Goal: Complete application form

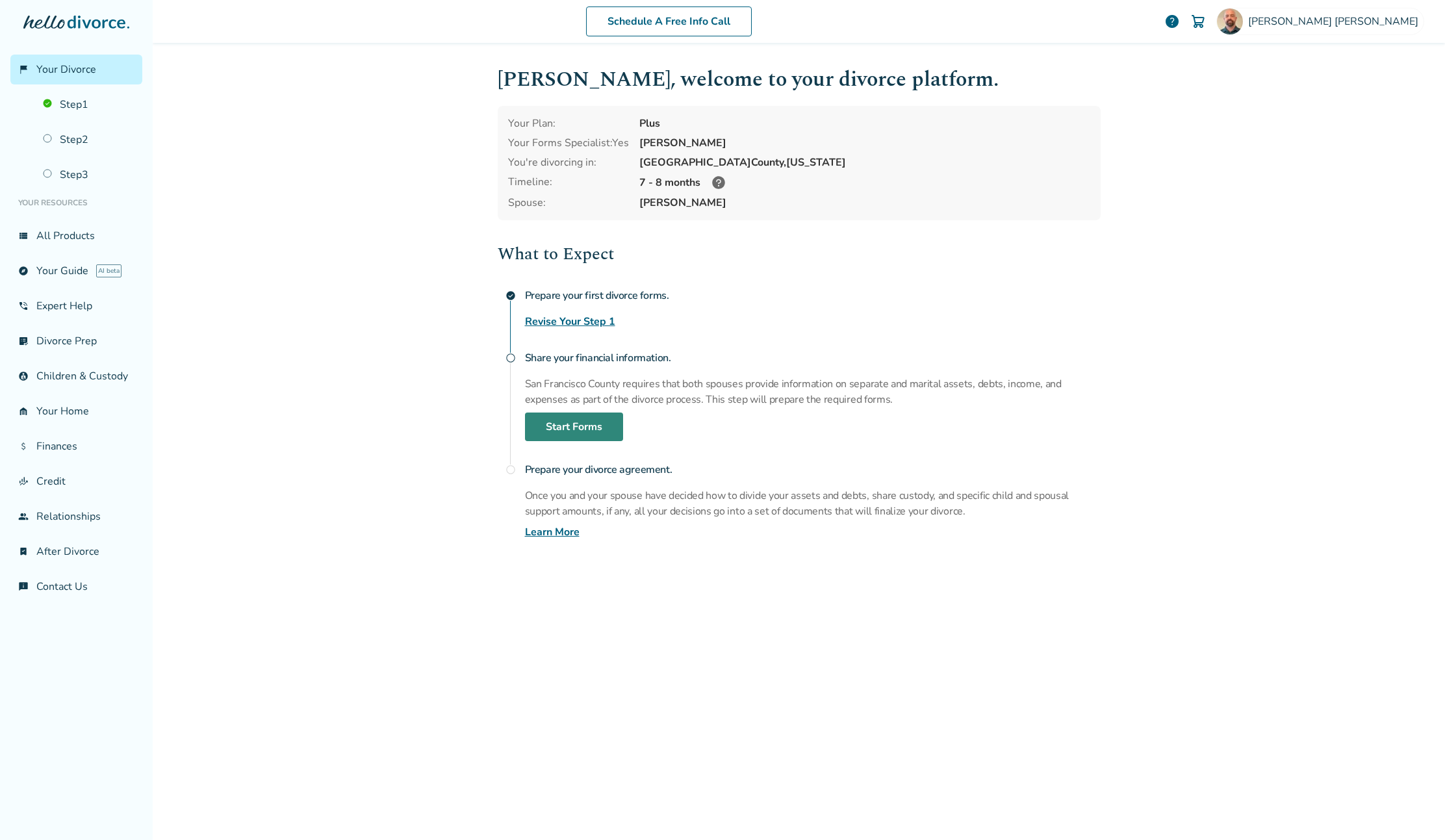
click at [575, 418] on link "Start Forms" at bounding box center [574, 426] width 99 height 28
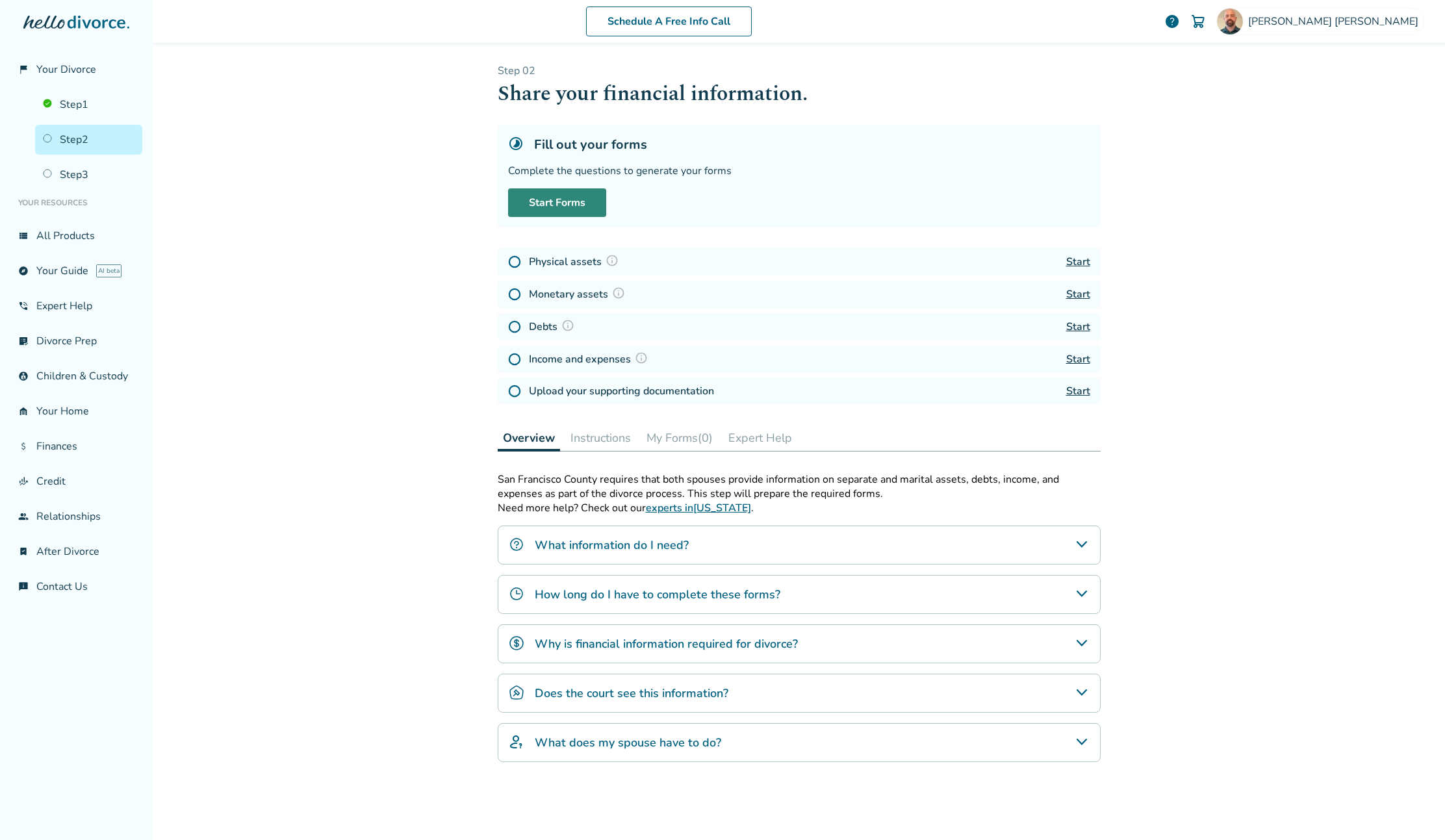
click at [553, 203] on link "Start Forms" at bounding box center [557, 202] width 99 height 28
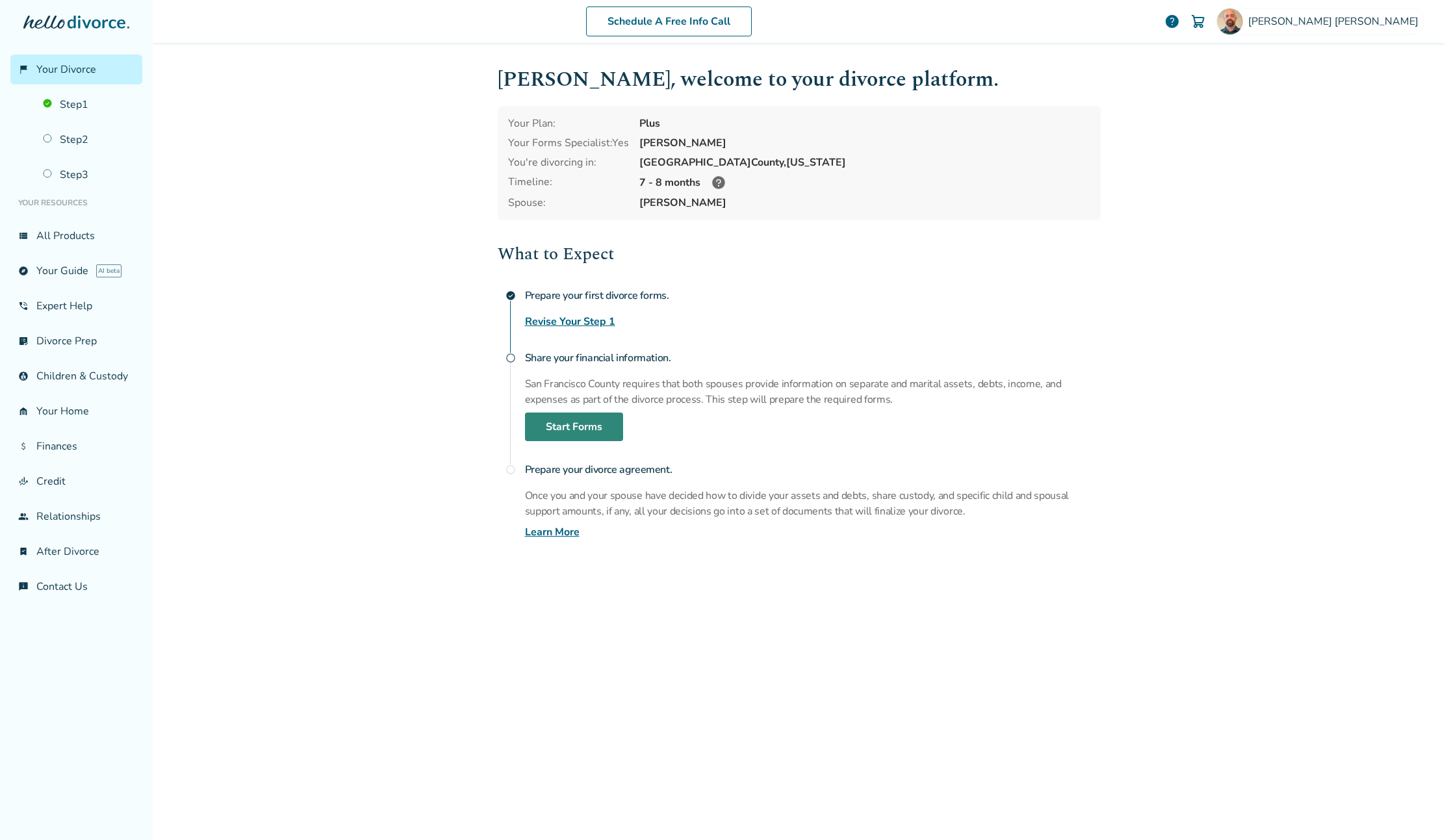
click at [587, 430] on link "Start Forms" at bounding box center [574, 426] width 99 height 28
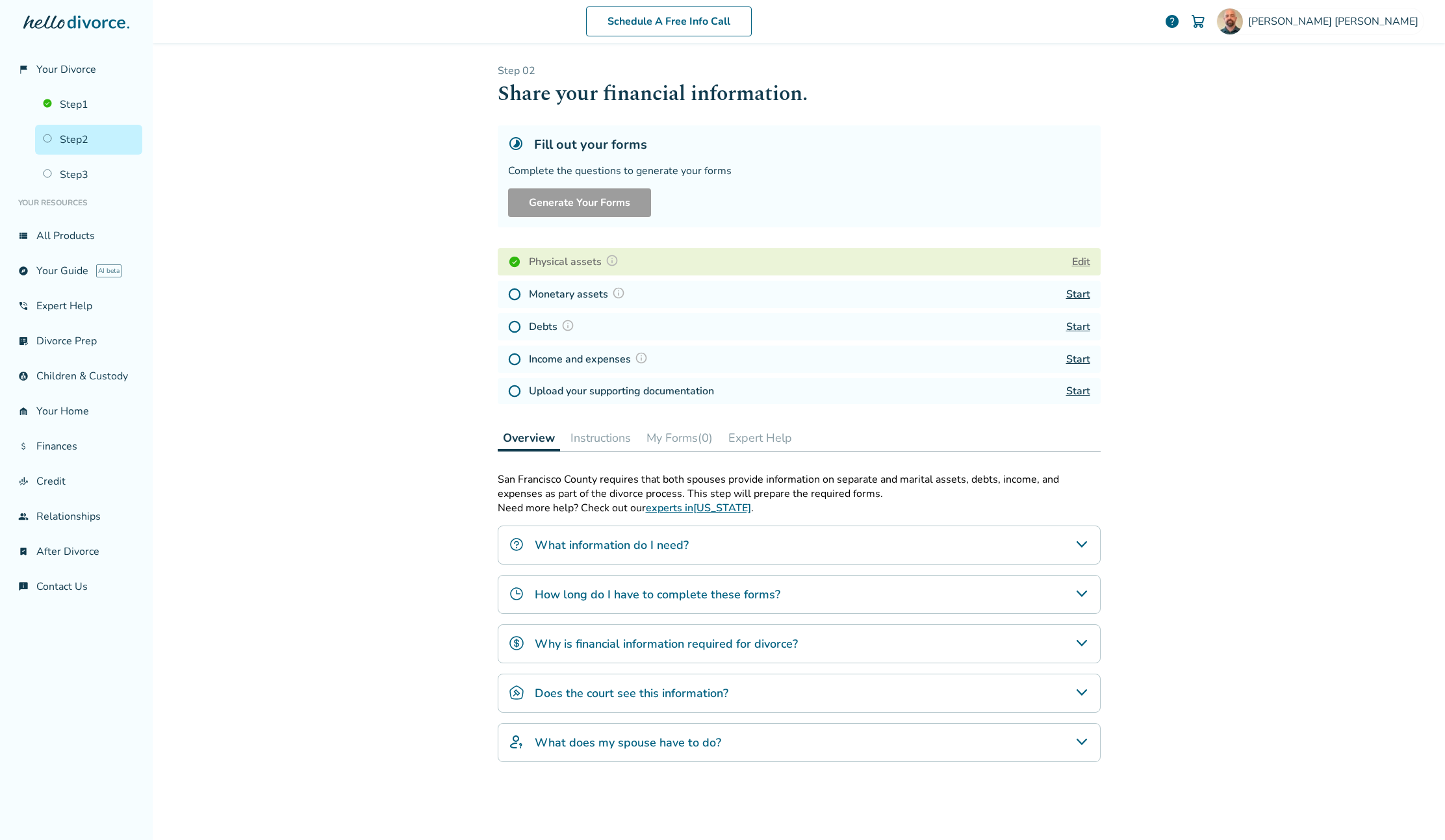
click at [736, 540] on div "What information do I need?" at bounding box center [799, 545] width 603 height 39
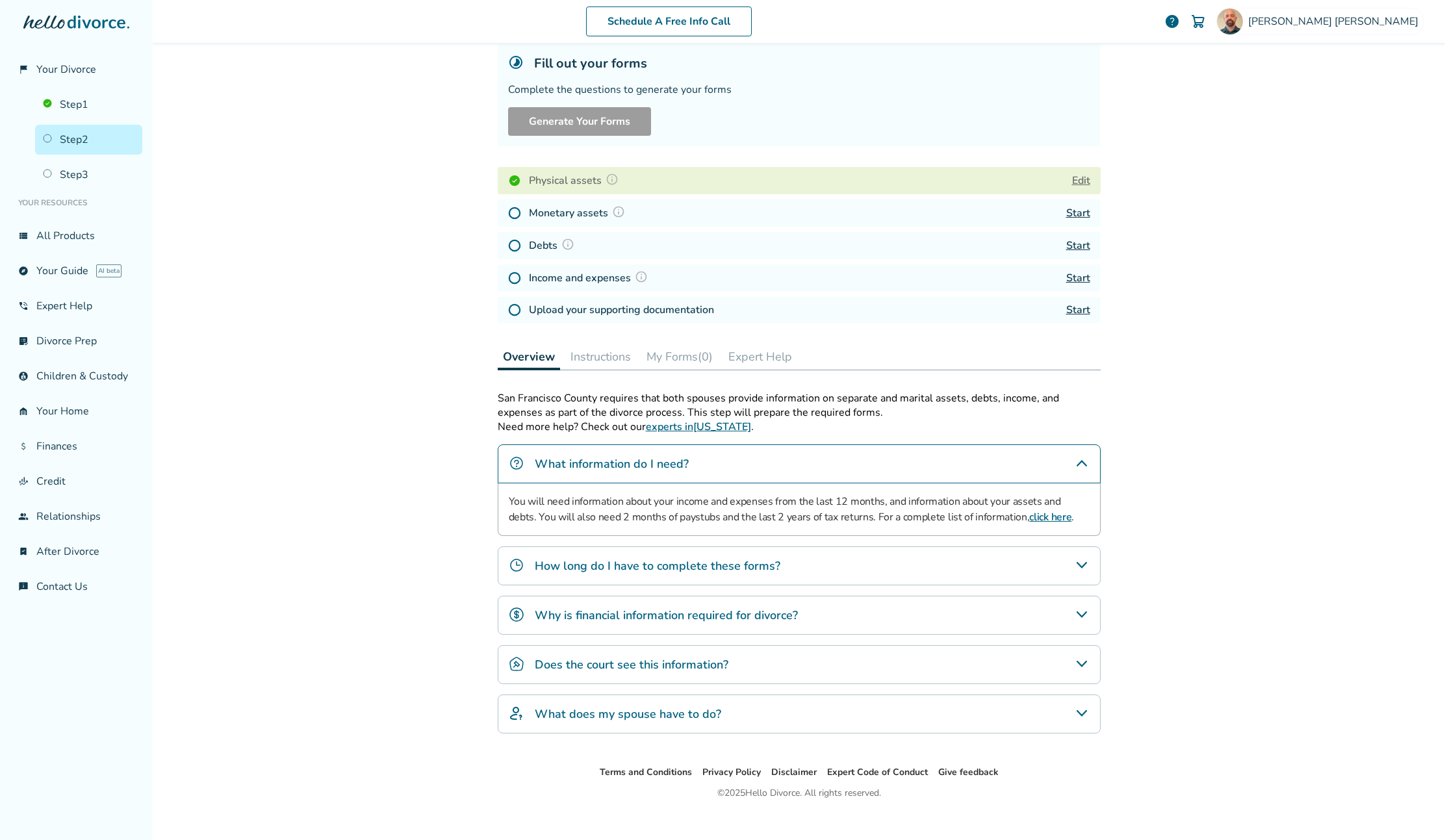
scroll to position [86, 0]
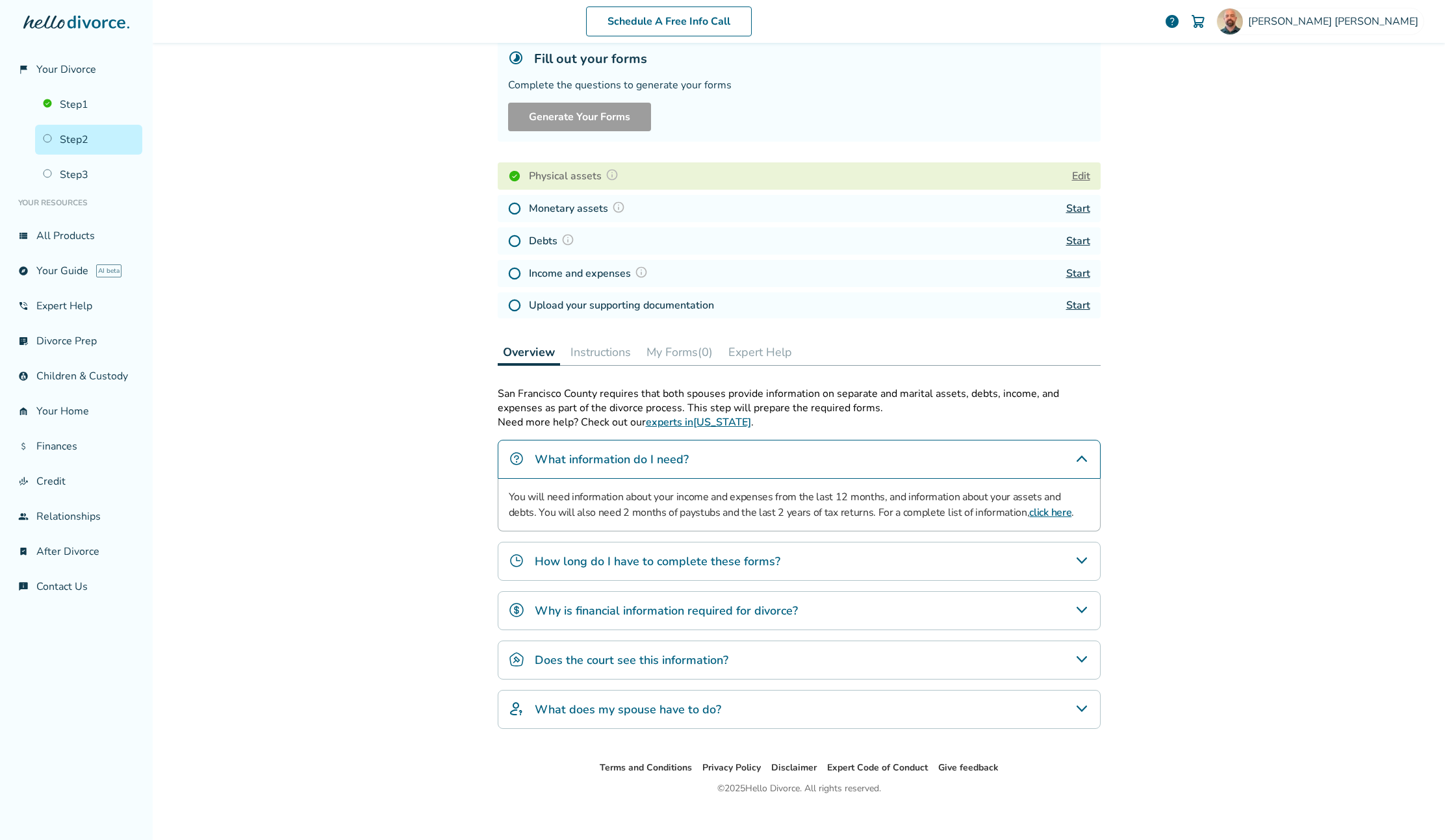
click at [992, 551] on div "How long do I have to complete these forms?" at bounding box center [799, 561] width 603 height 39
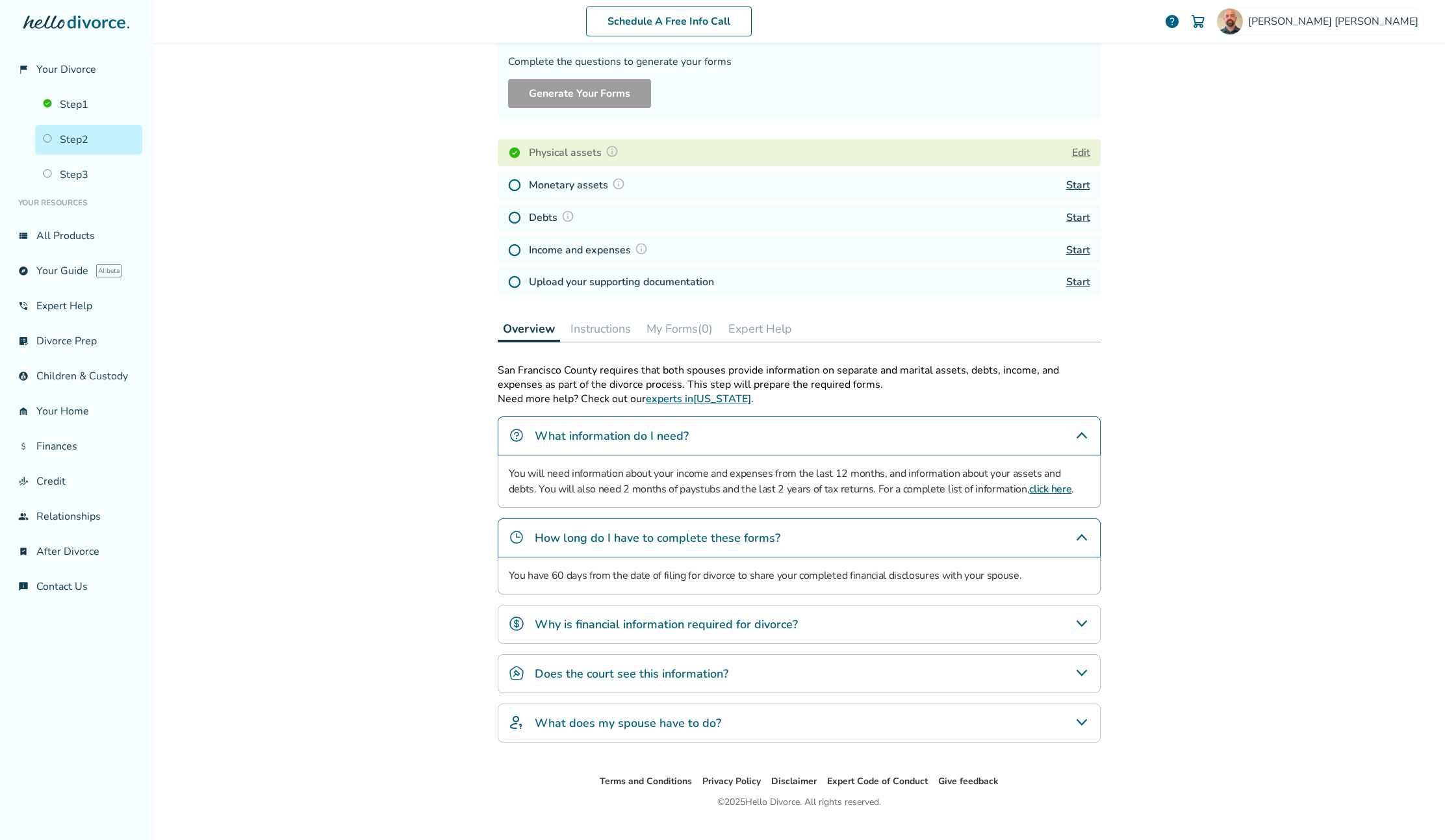
scroll to position [131, 0]
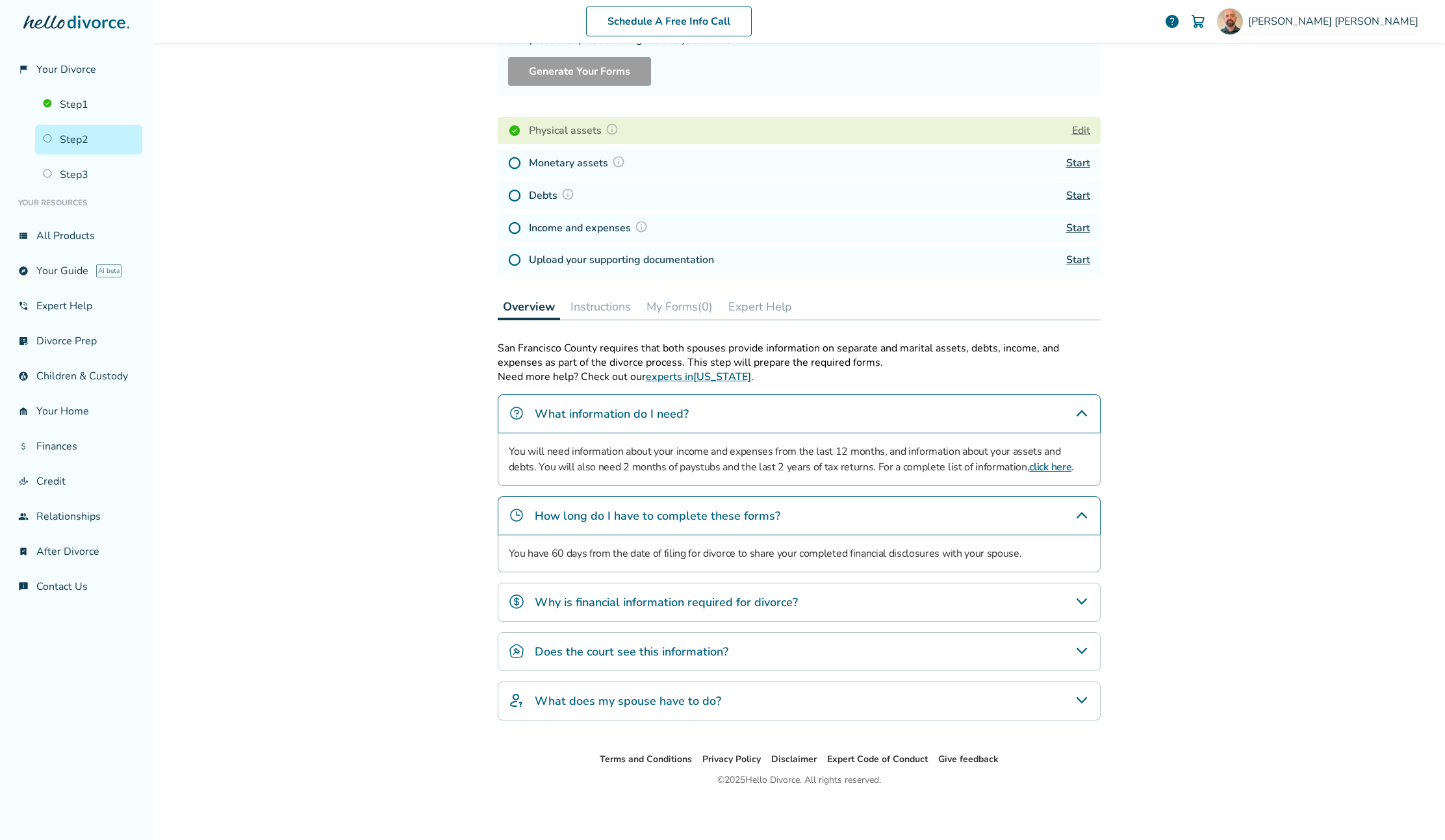
click at [1059, 603] on div "Why is financial information required for divorce?" at bounding box center [799, 602] width 603 height 39
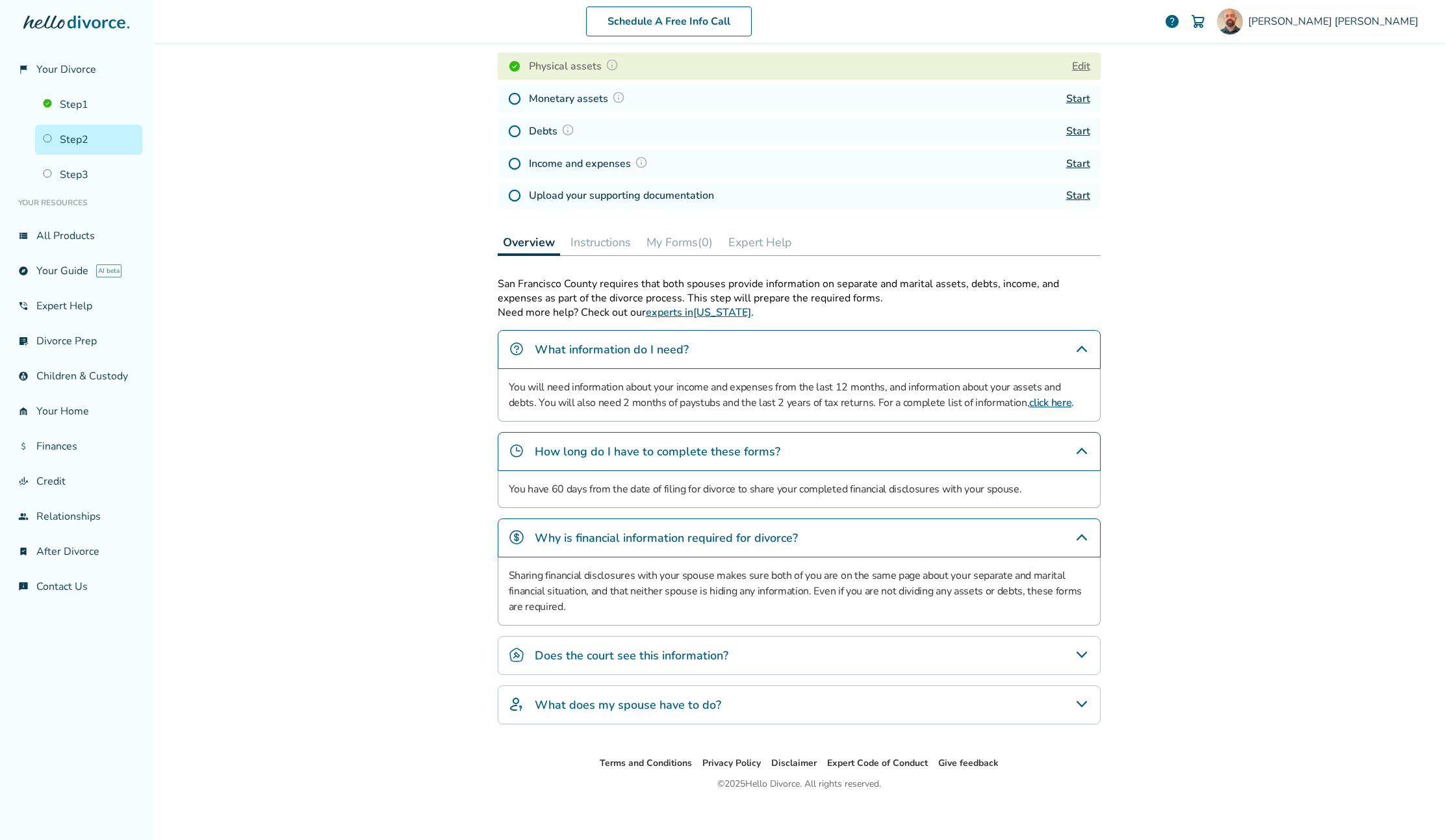
scroll to position [199, 0]
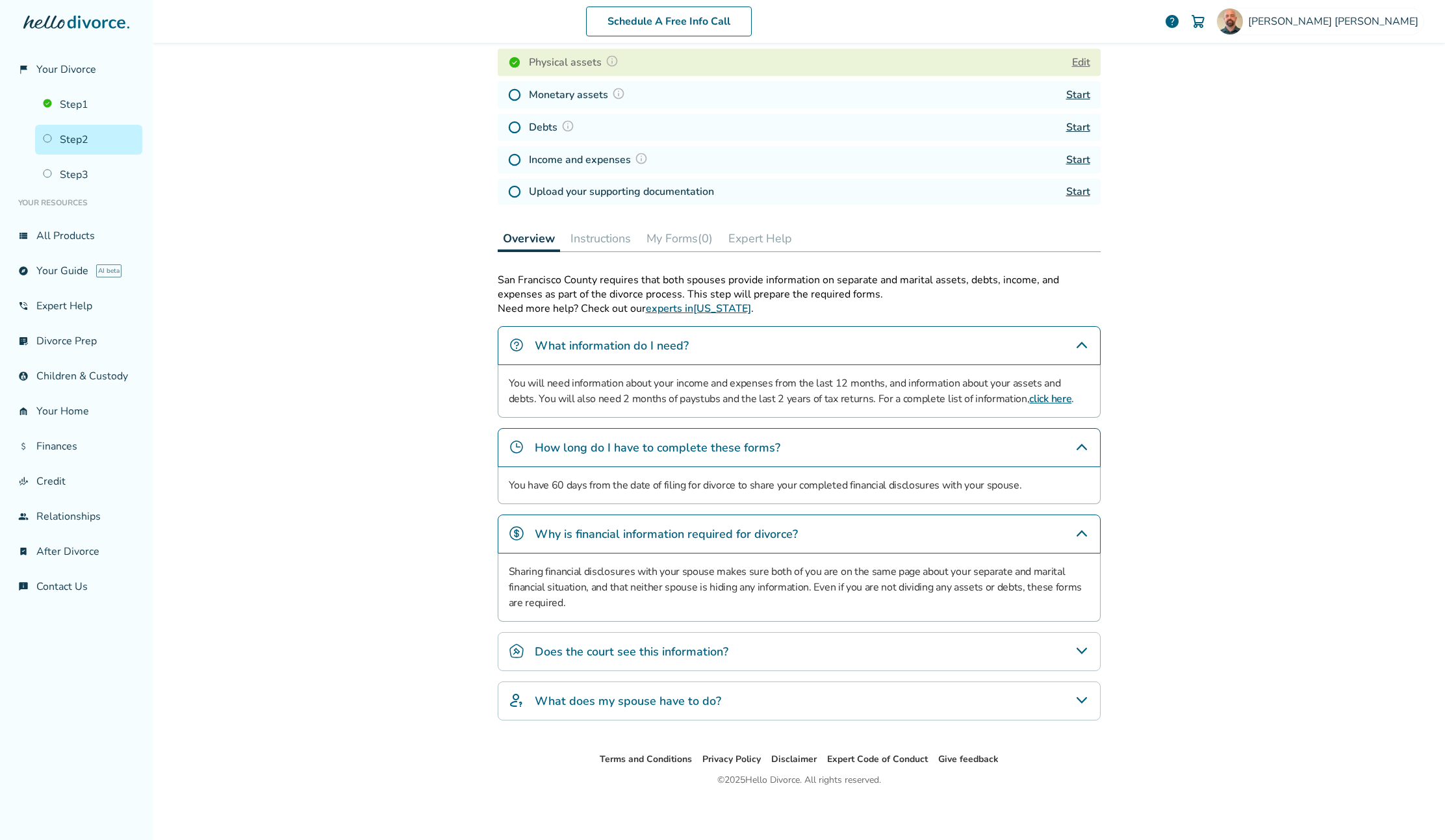
click at [959, 628] on div "San Francisco County requires that both spouses provide information on separate…" at bounding box center [799, 497] width 603 height 448
click at [1011, 648] on div "Does the court see this information?" at bounding box center [799, 652] width 603 height 39
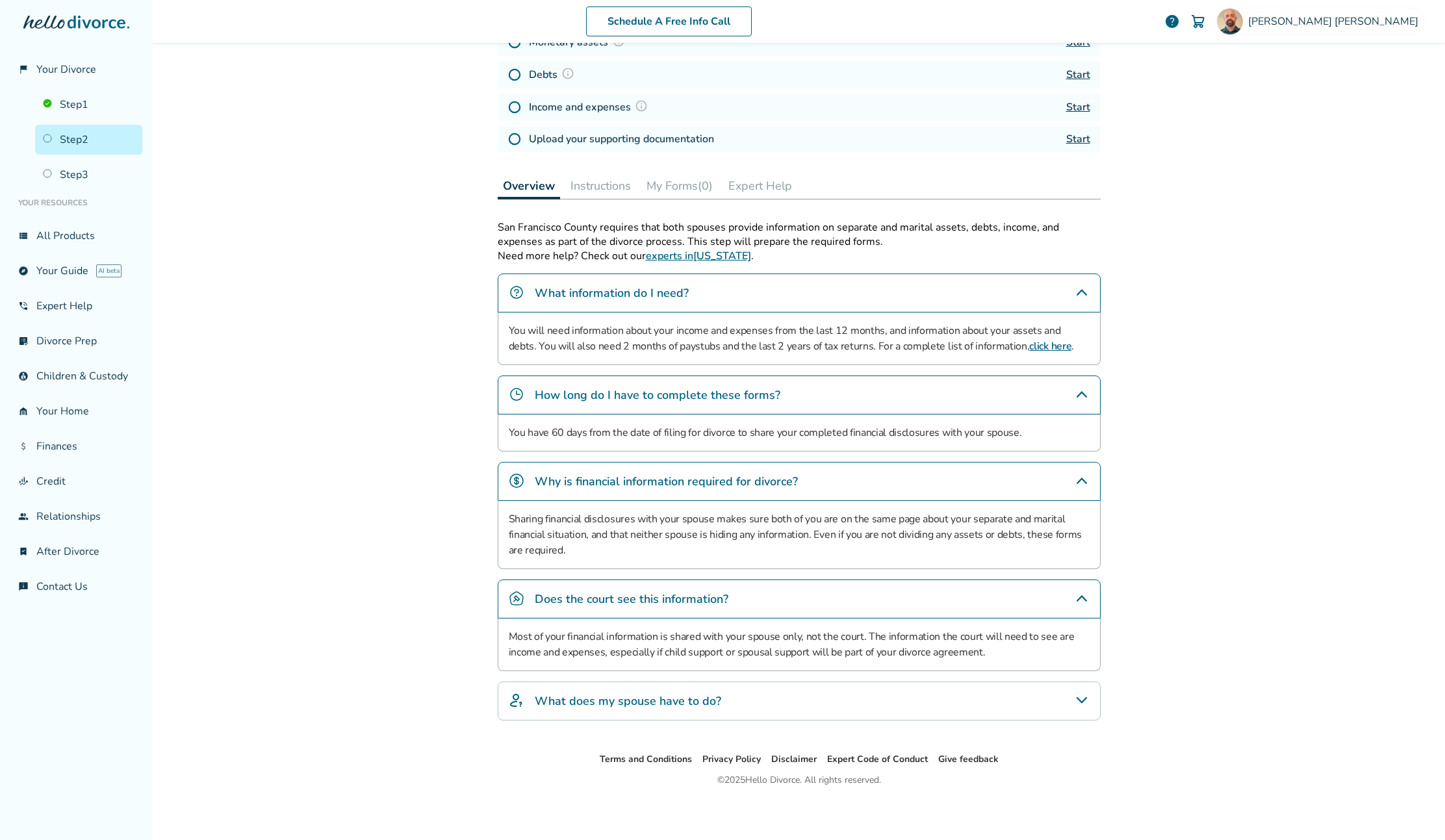
click at [1008, 690] on div "What does my spouse have to do?" at bounding box center [799, 700] width 603 height 39
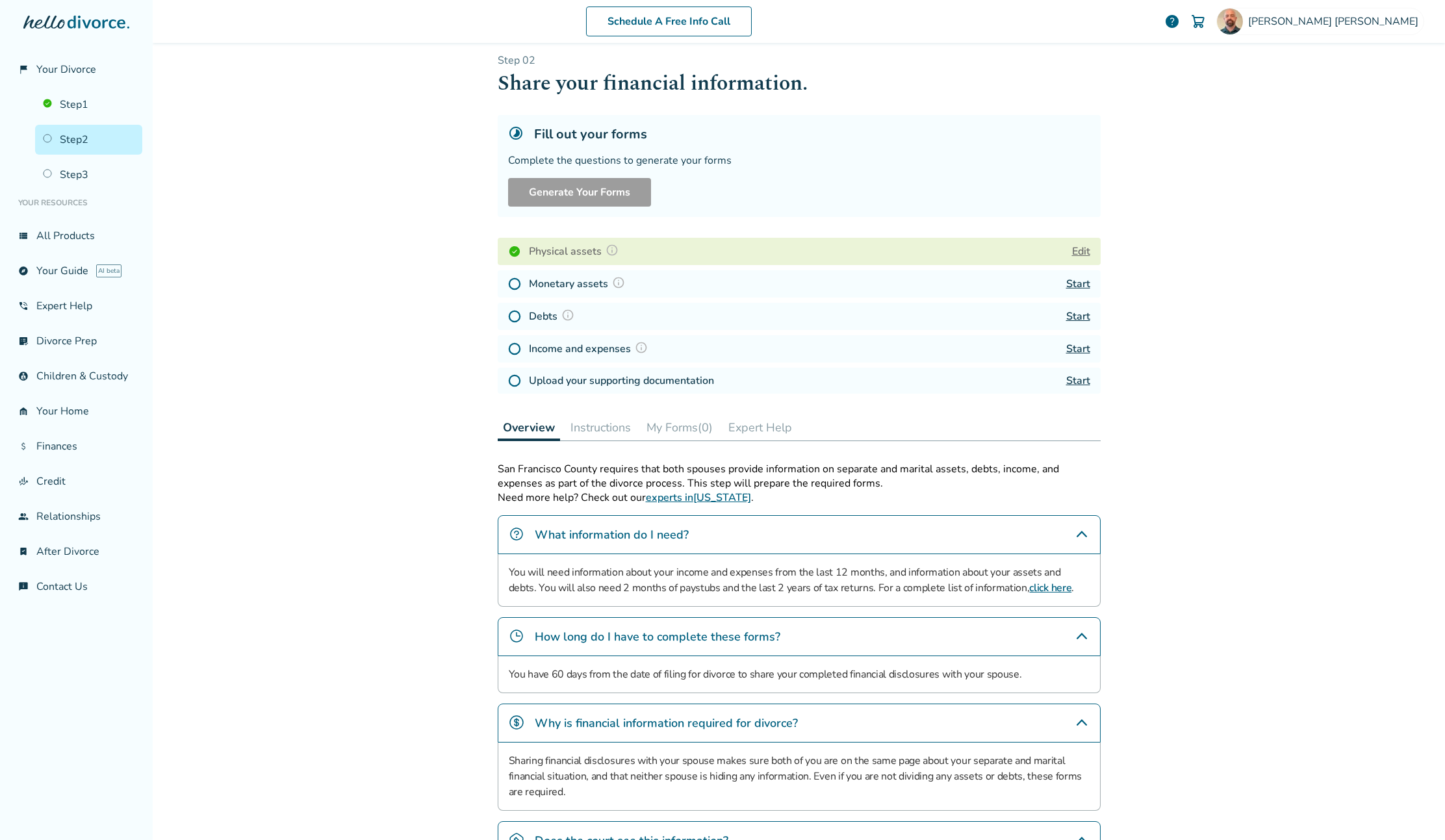
scroll to position [0, 0]
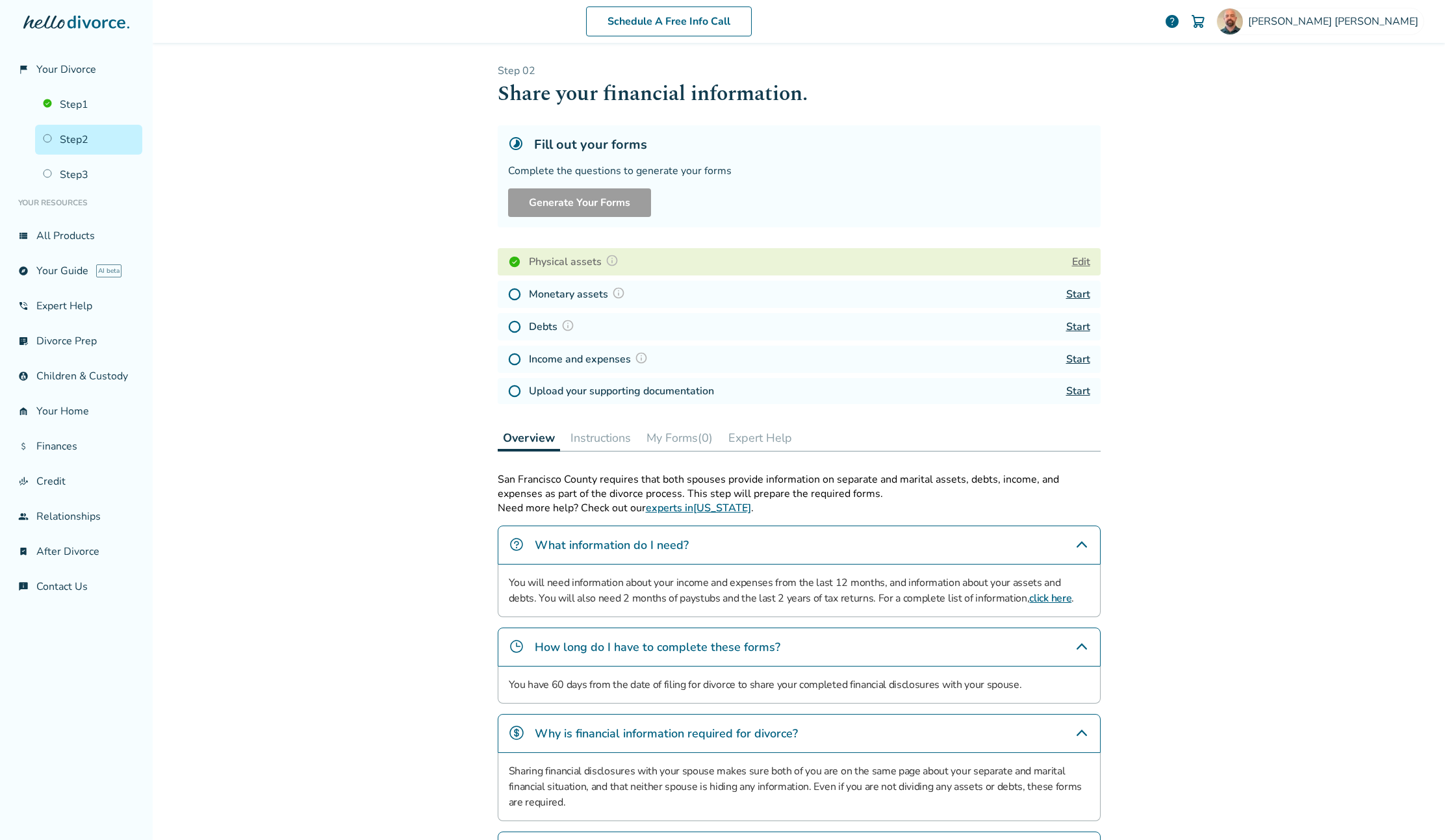
click at [1080, 291] on link "Start" at bounding box center [1077, 294] width 24 height 15
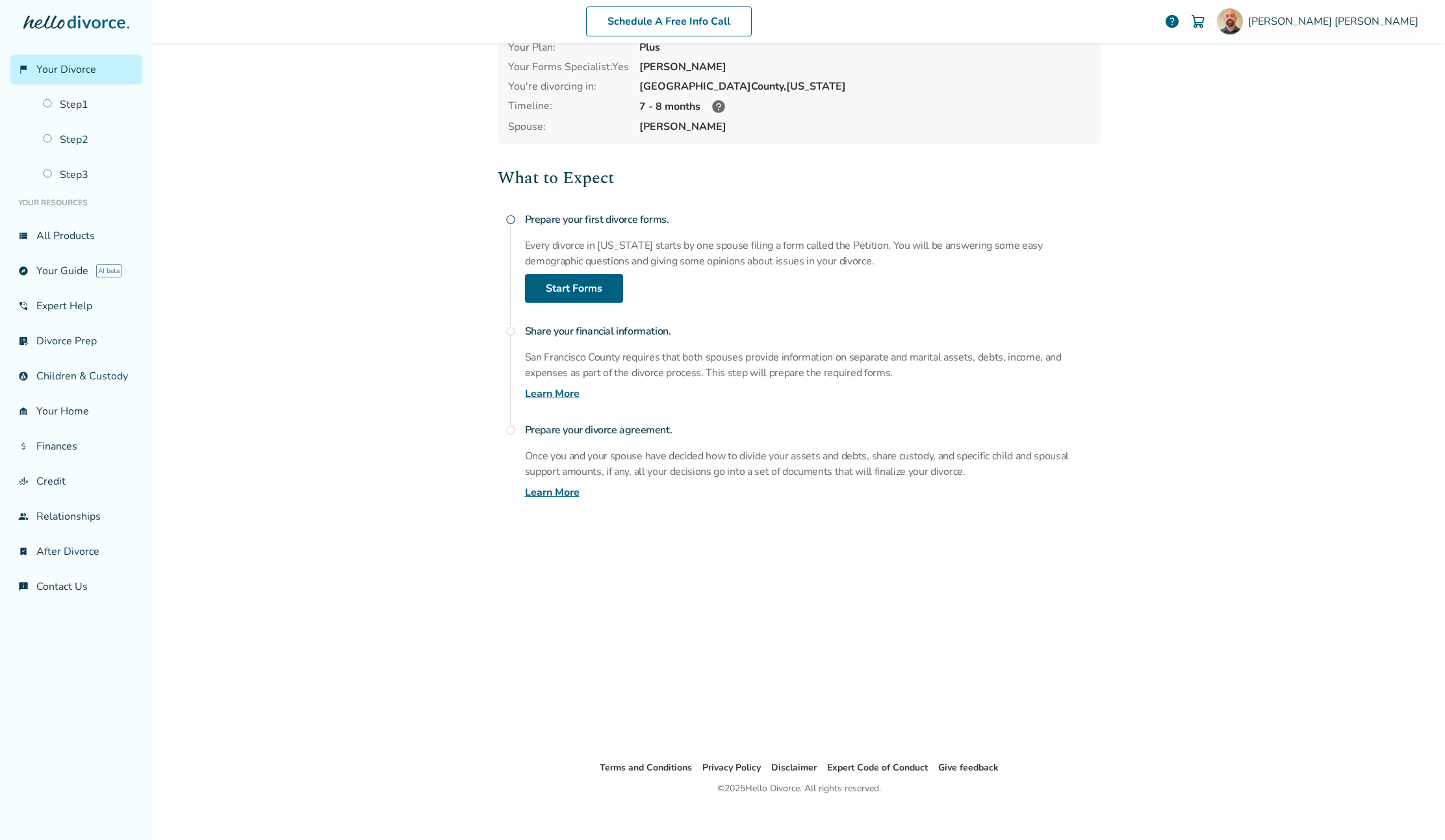
scroll to position [87, 0]
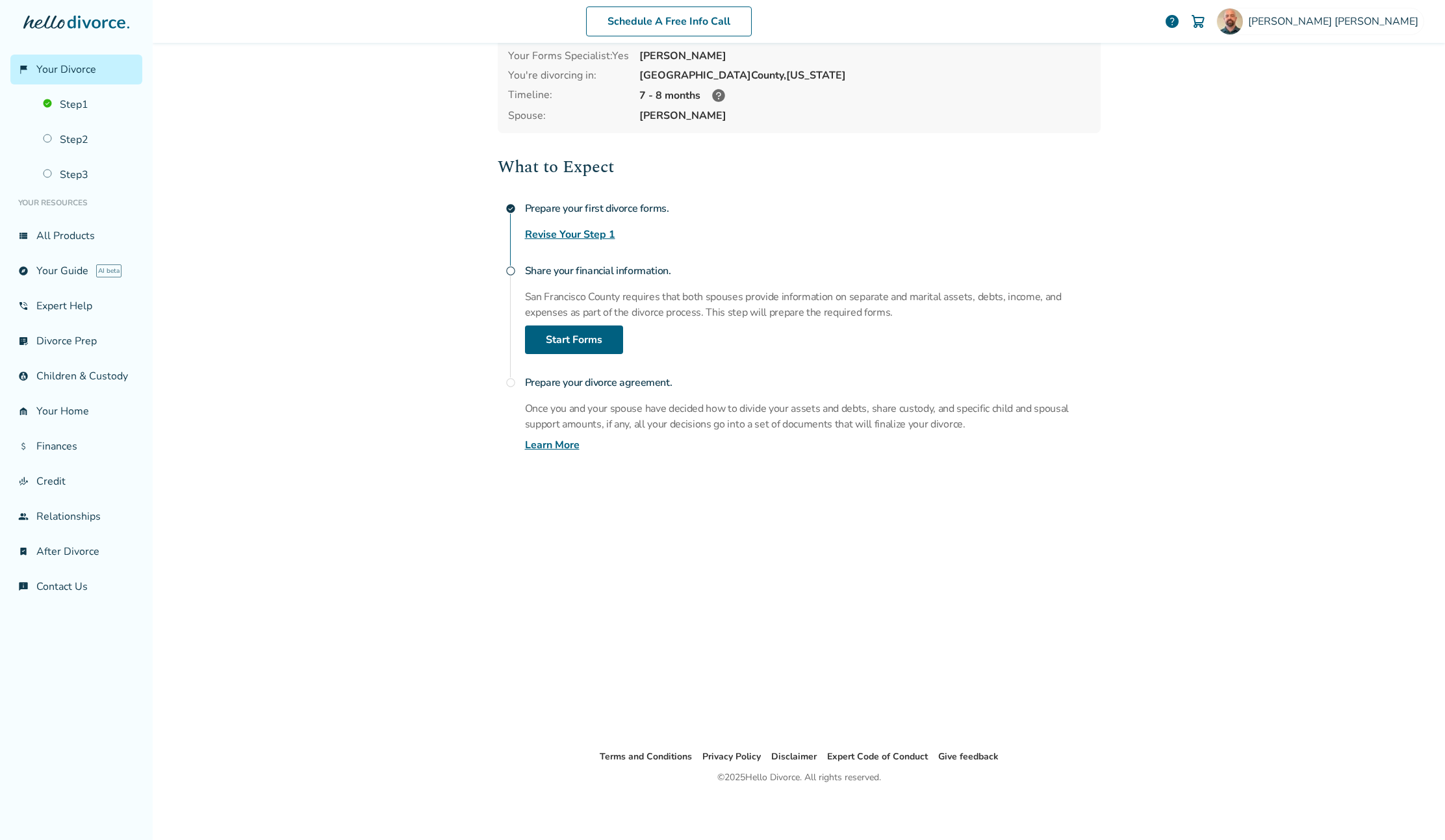
click at [585, 275] on h4 "Share your financial information." at bounding box center [813, 270] width 576 height 26
click at [582, 324] on div "Share your financial information. San Francisco County requires that both spous…" at bounding box center [813, 305] width 576 height 97
click at [601, 343] on link "Start Forms" at bounding box center [574, 340] width 99 height 28
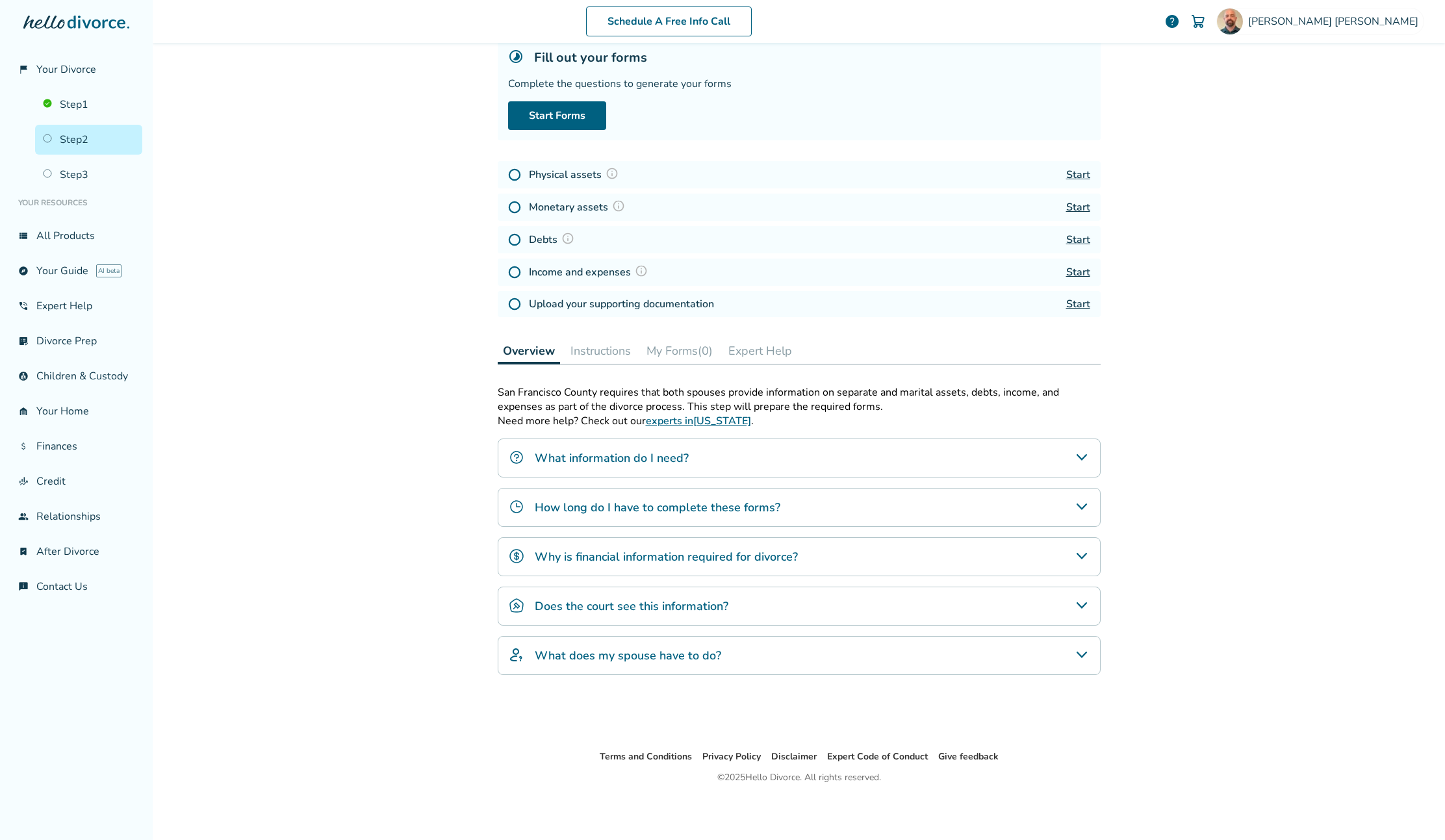
scroll to position [63, 0]
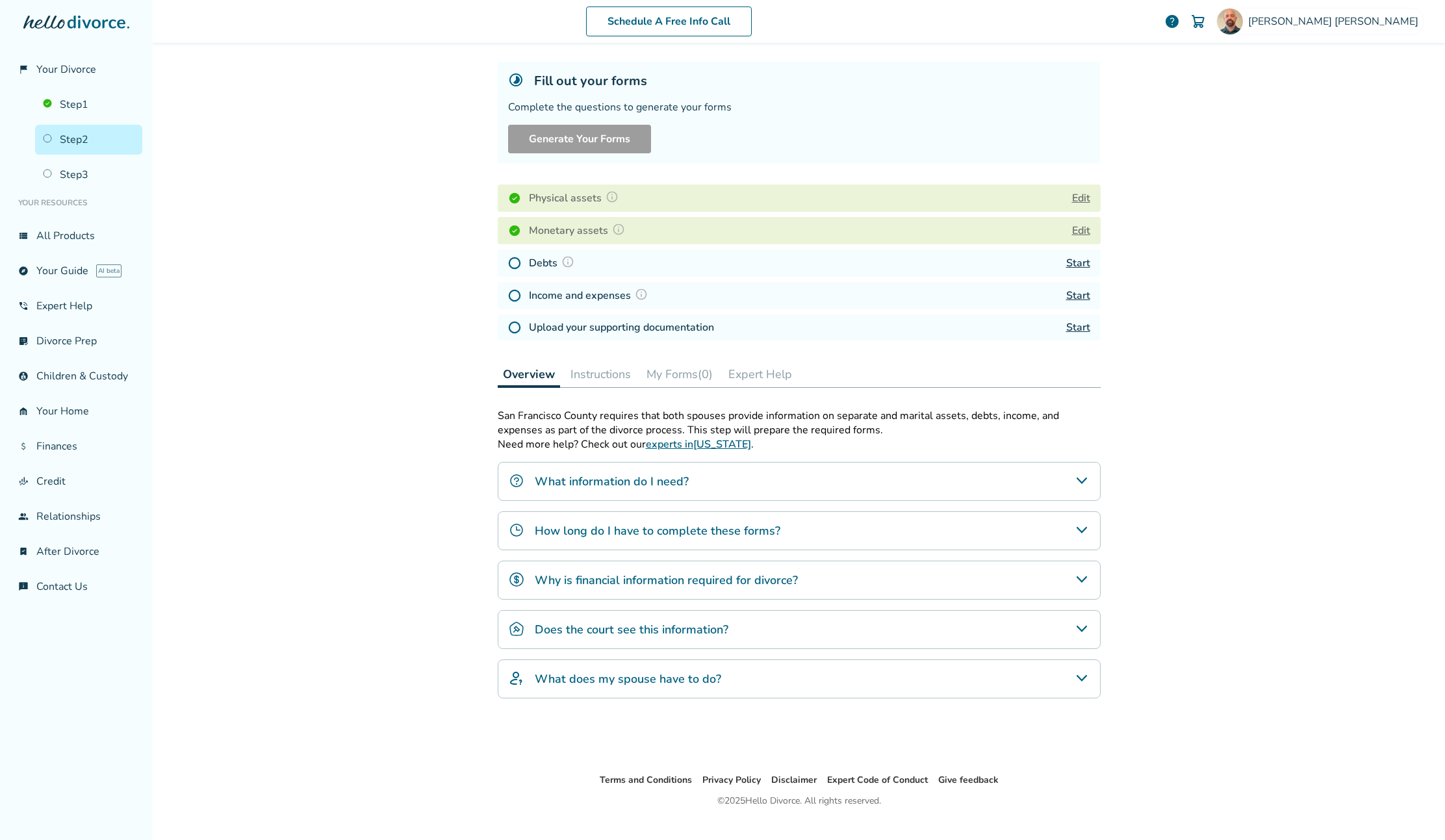
click at [1081, 264] on link "Start" at bounding box center [1077, 262] width 24 height 15
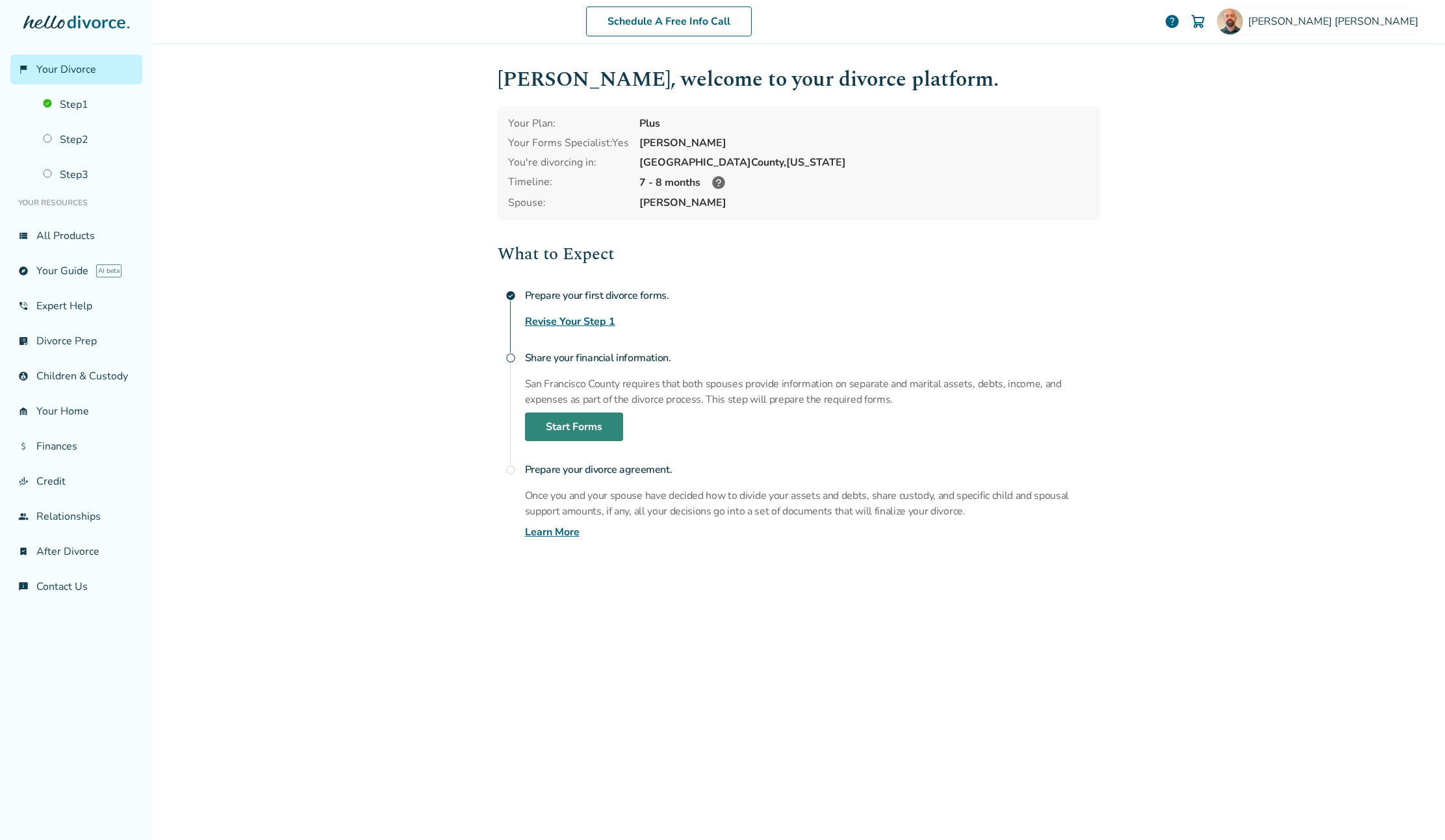
click at [580, 419] on link "Start Forms" at bounding box center [574, 426] width 99 height 28
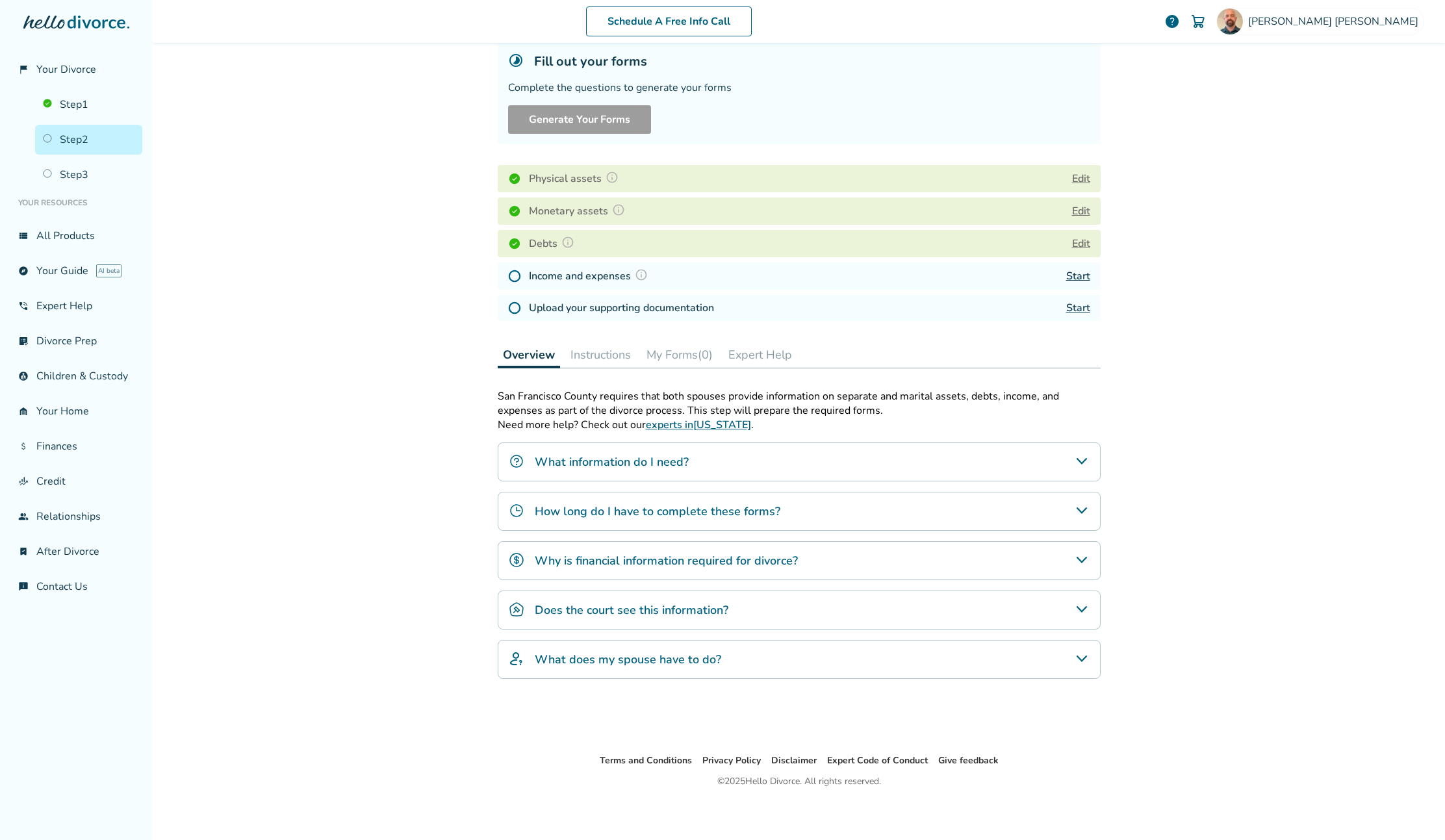
scroll to position [86, 0]
click at [1085, 271] on link "Start" at bounding box center [1077, 273] width 24 height 15
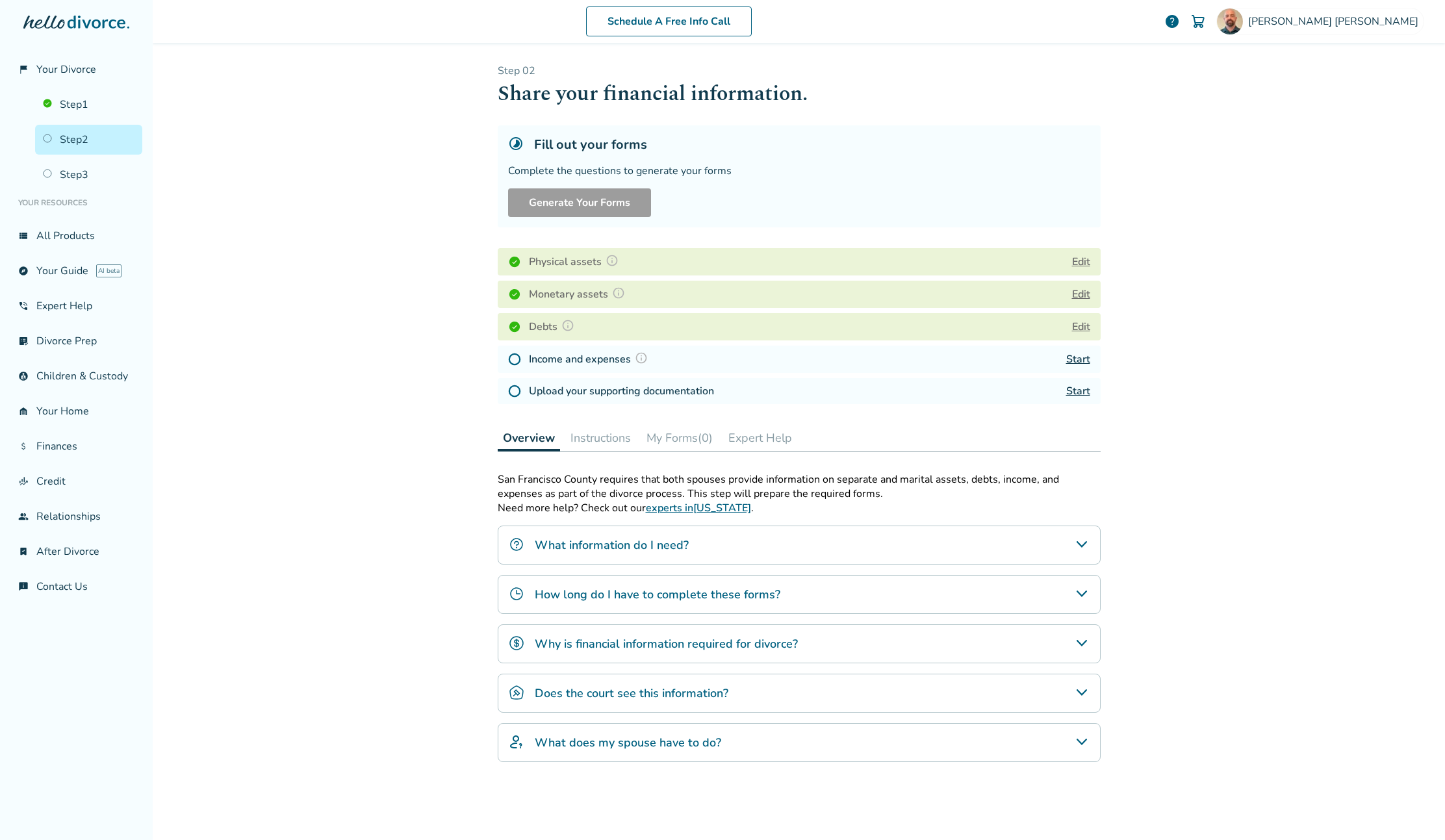
click at [1082, 354] on link "Start" at bounding box center [1077, 359] width 24 height 15
click at [1079, 387] on link "Start" at bounding box center [1077, 390] width 24 height 15
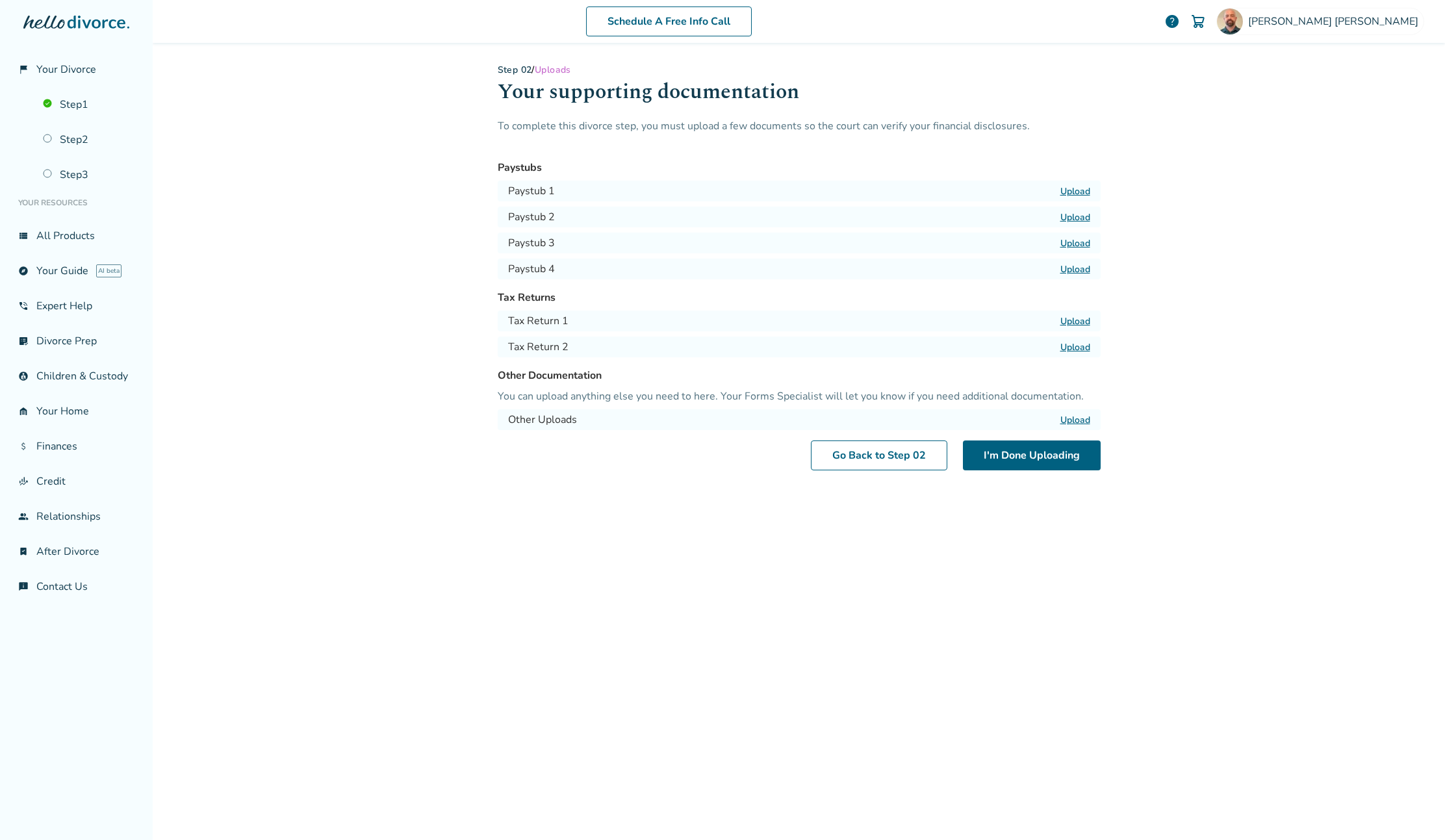
click at [1081, 191] on label "Upload" at bounding box center [1074, 191] width 30 height 13
click at [0, 0] on input "Upload" at bounding box center [0, 0] width 0 height 0
click at [1080, 216] on label "Upload" at bounding box center [1074, 217] width 30 height 13
click at [0, 0] on input "Upload" at bounding box center [0, 0] width 0 height 0
click at [1075, 244] on label "Upload" at bounding box center [1074, 243] width 30 height 13
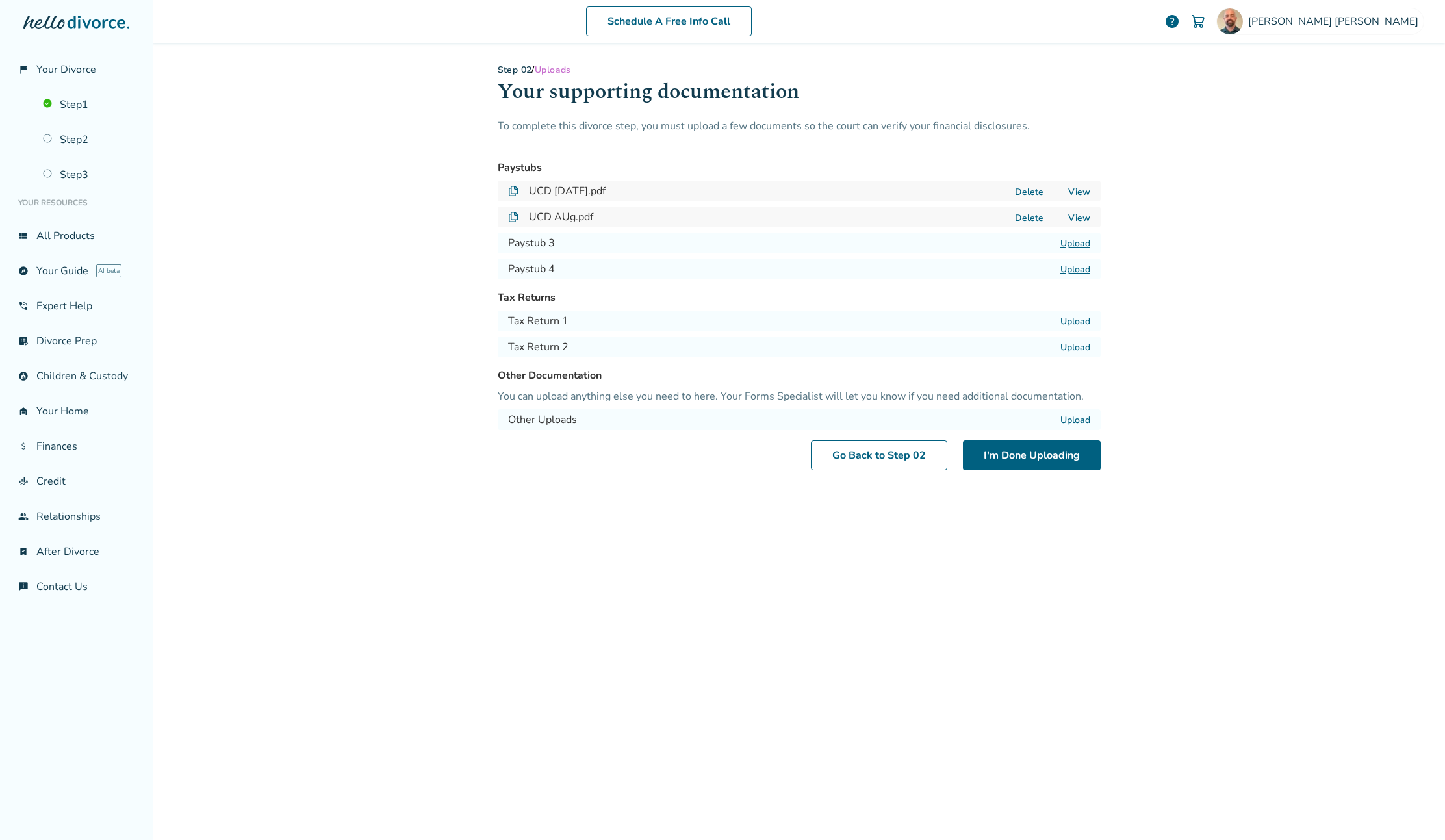
click at [0, 0] on input "Upload" at bounding box center [0, 0] width 0 height 0
click at [1071, 246] on label "Upload" at bounding box center [1074, 243] width 30 height 13
click at [0, 0] on input "Upload" at bounding box center [0, 0] width 0 height 0
click at [1071, 262] on div "Paystub 4 Upload" at bounding box center [799, 268] width 603 height 20
click at [1069, 273] on label "Upload" at bounding box center [1074, 269] width 30 height 13
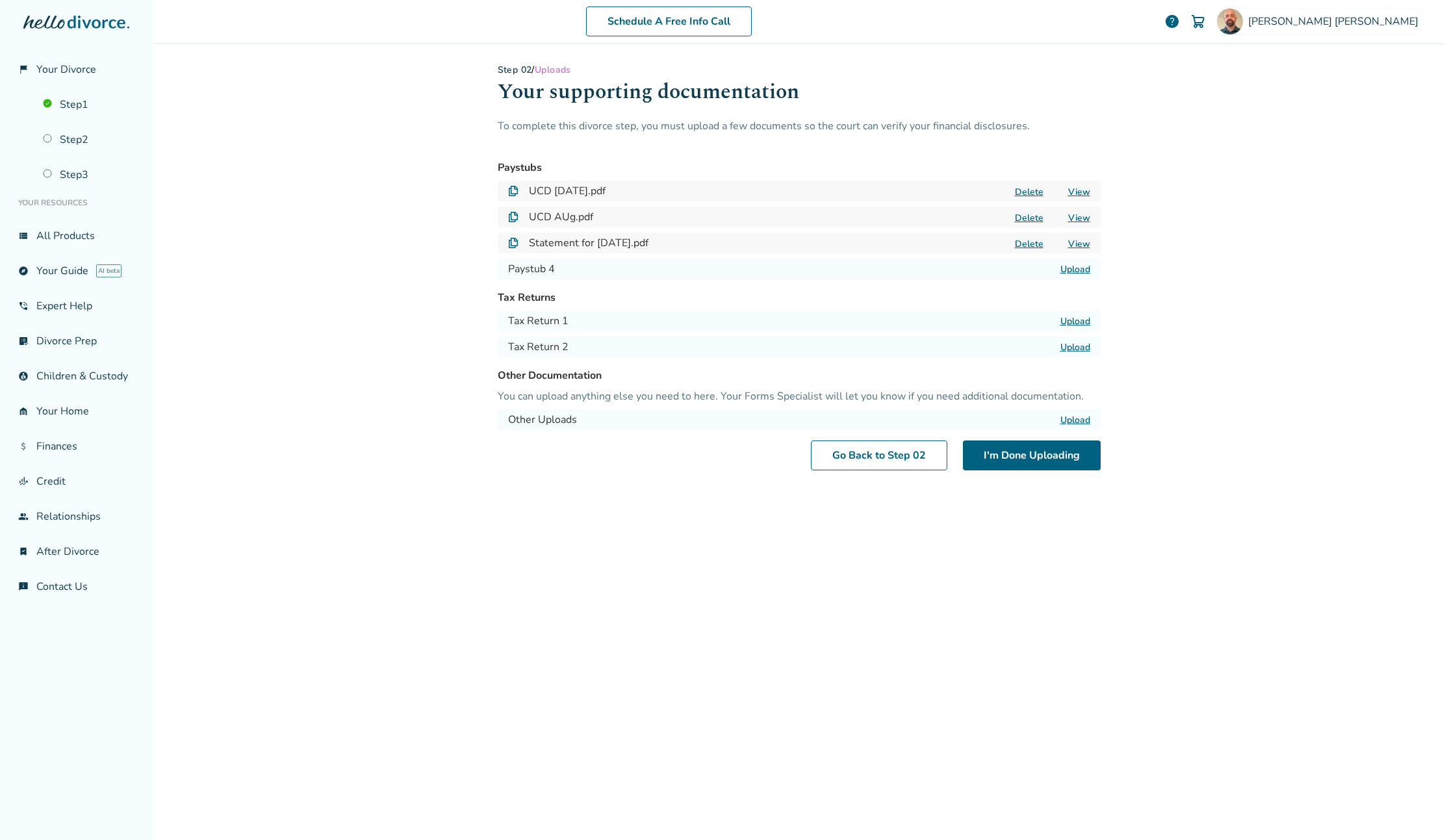
click at [0, 0] on input "Upload" at bounding box center [0, 0] width 0 height 0
click at [1077, 324] on label "Upload" at bounding box center [1074, 321] width 30 height 13
click at [0, 0] on input "Upload" at bounding box center [0, 0] width 0 height 0
click at [1074, 345] on label "Upload" at bounding box center [1074, 347] width 30 height 13
click at [0, 0] on input "Upload" at bounding box center [0, 0] width 0 height 0
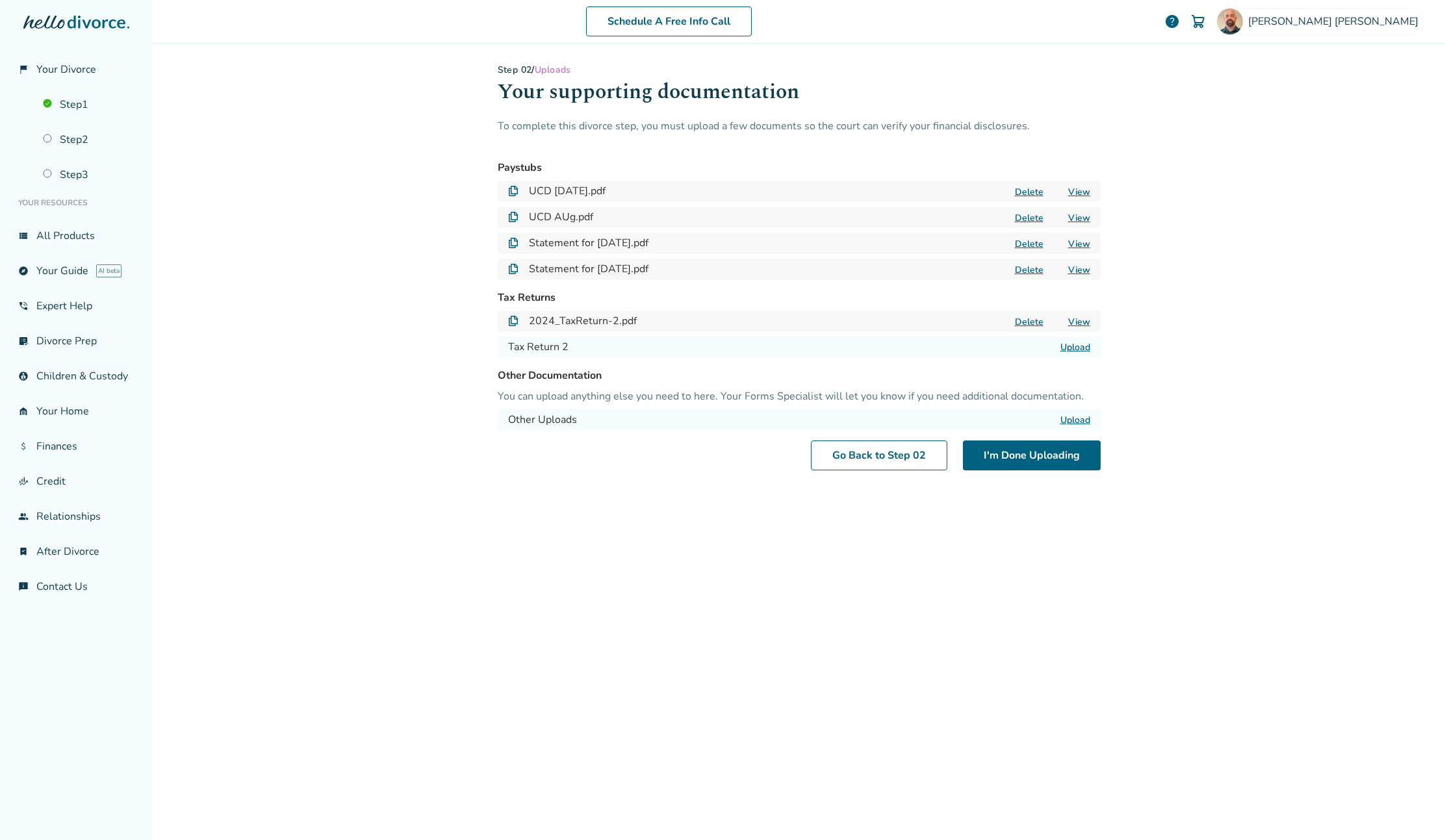
click at [1079, 341] on label "Upload" at bounding box center [1074, 347] width 30 height 13
click at [0, 0] on input "Upload" at bounding box center [0, 0] width 0 height 0
click at [1041, 455] on button "I'm Done Uploading" at bounding box center [1031, 455] width 138 height 30
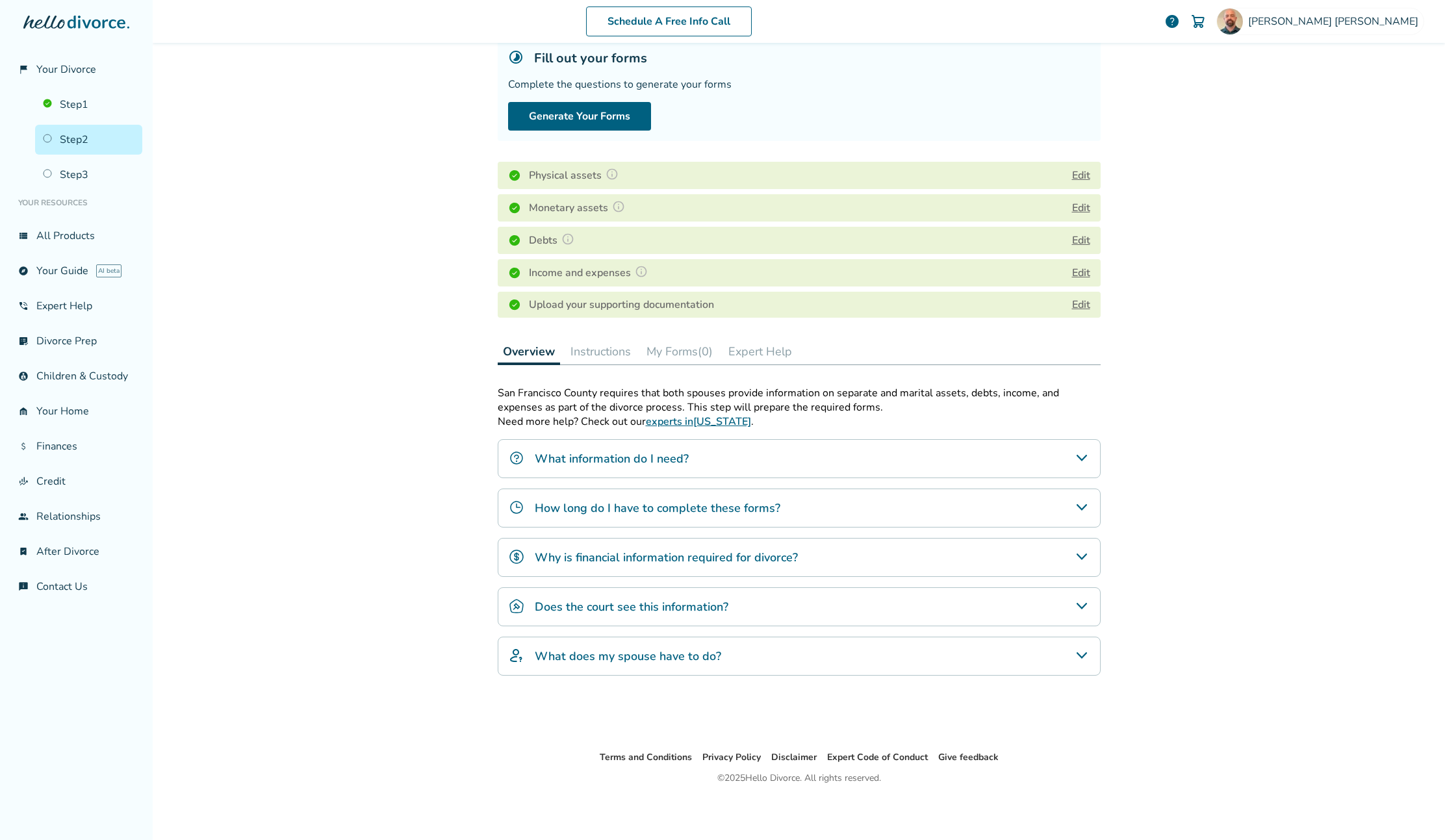
scroll to position [87, 0]
click at [590, 343] on button "Instructions" at bounding box center [600, 350] width 71 height 26
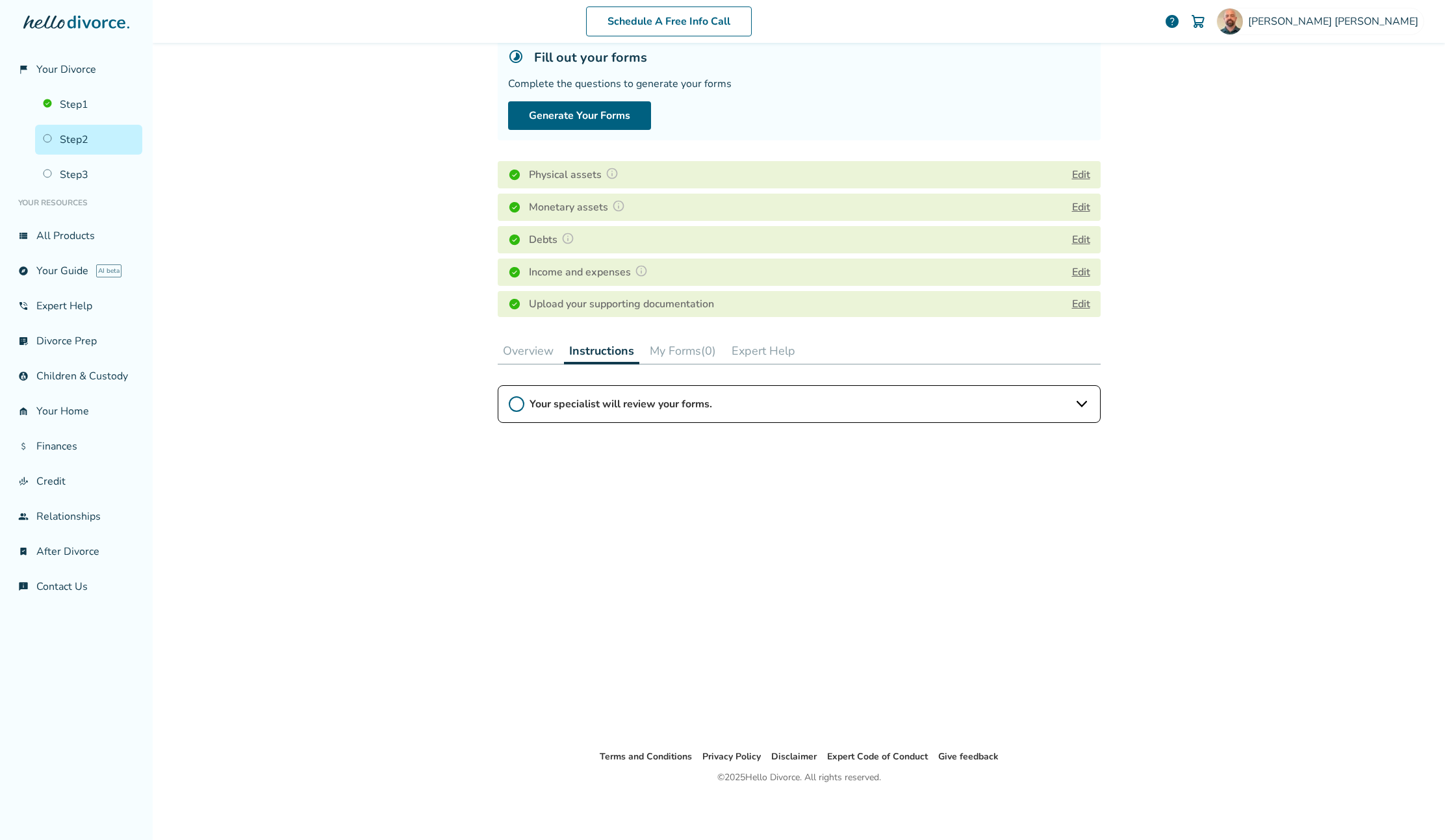
click at [658, 397] on span "Your specialist will review your forms." at bounding box center [799, 404] width 540 height 15
click at [661, 397] on span "Your specialist will review your forms." at bounding box center [799, 404] width 540 height 15
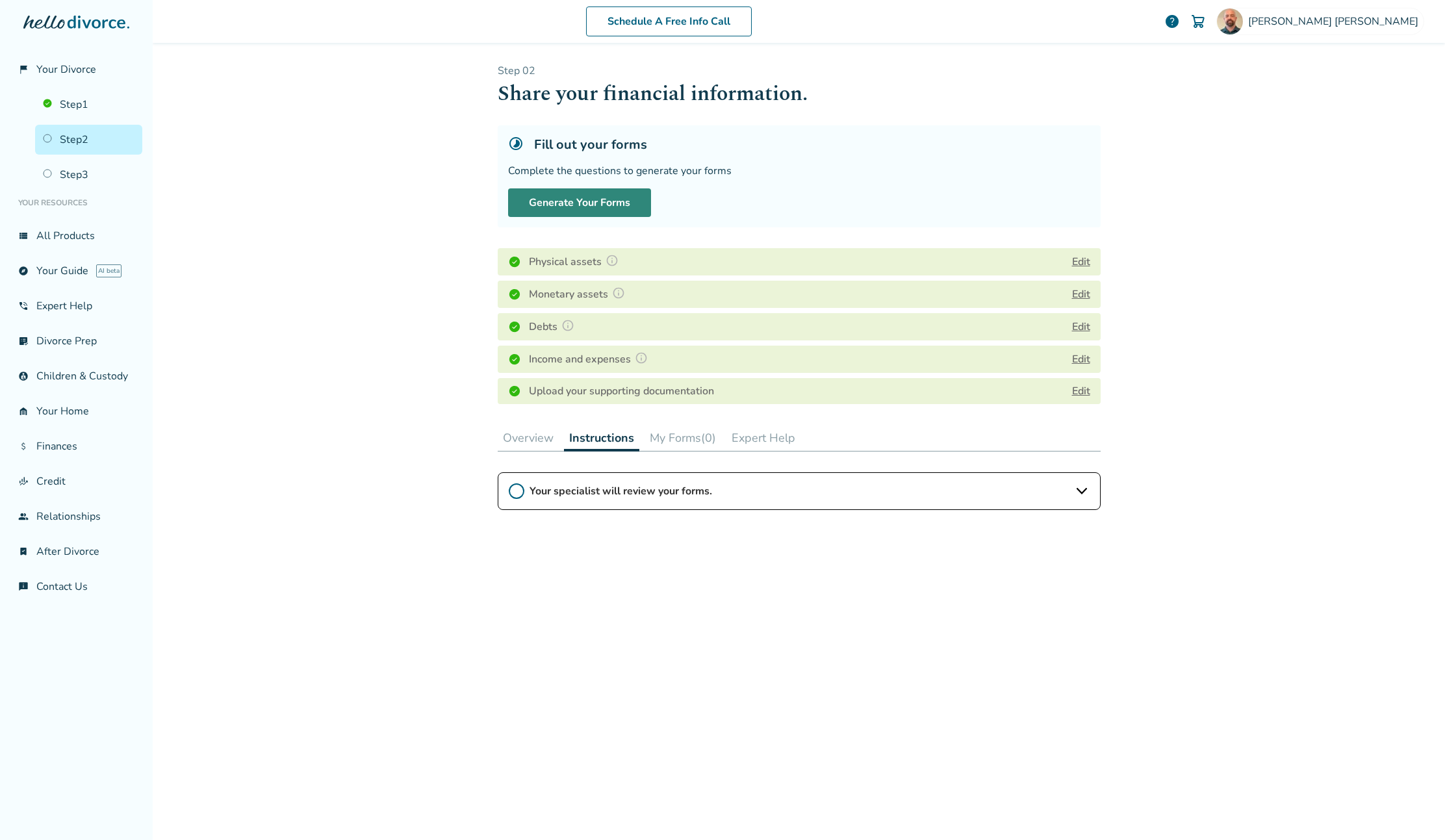
click at [580, 190] on button "Generate Your Forms" at bounding box center [580, 202] width 142 height 28
